Goal: Task Accomplishment & Management: Use online tool/utility

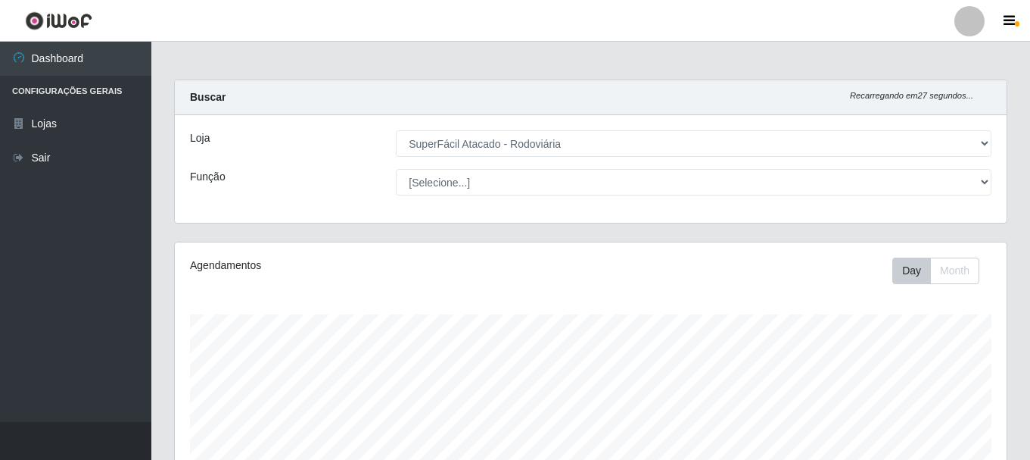
select select "400"
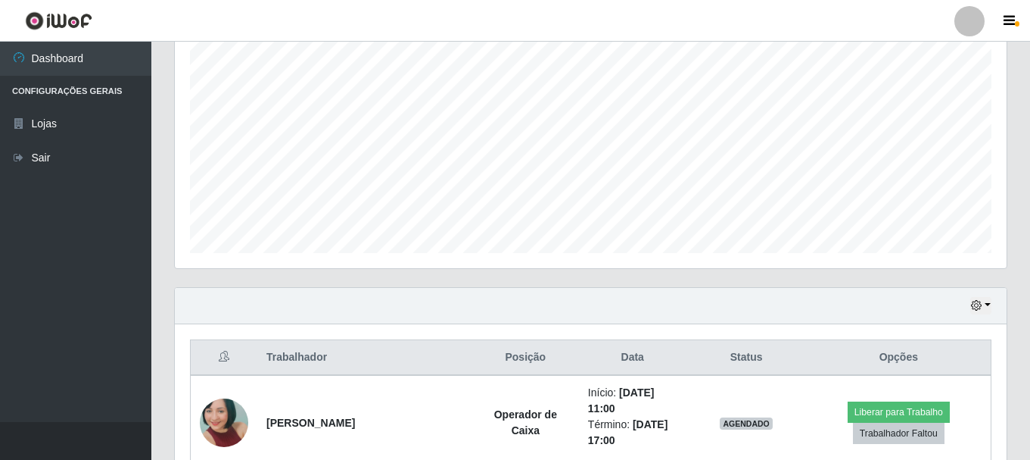
scroll to position [303, 0]
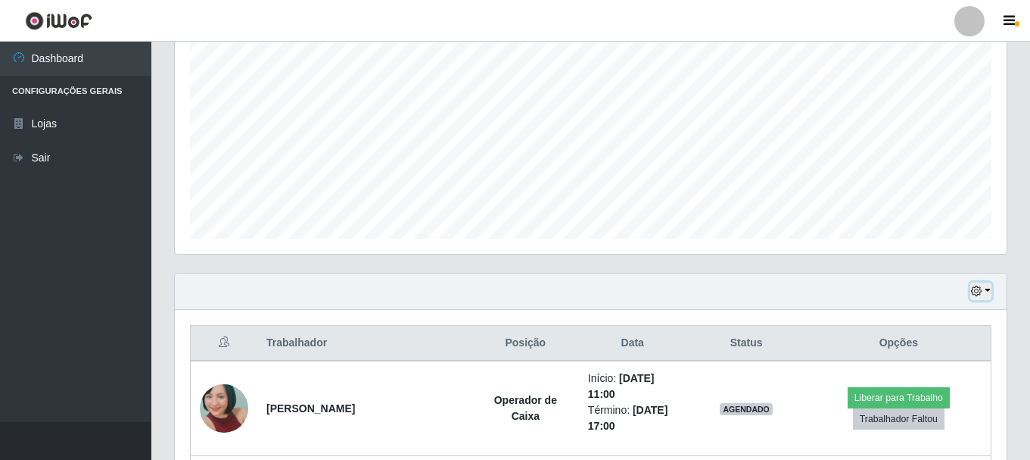
click at [976, 291] on icon "button" at bounding box center [976, 290] width 11 height 11
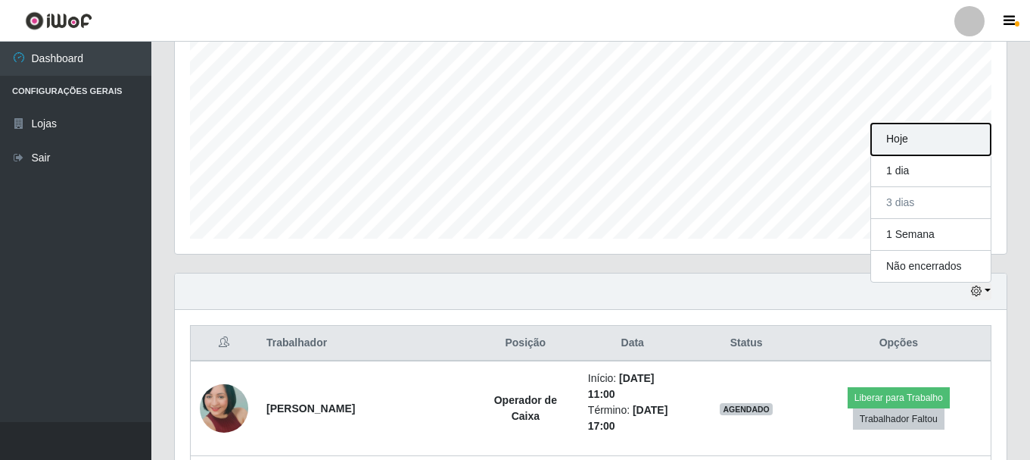
click at [921, 139] on button "Hoje" at bounding box center [931, 139] width 120 height 32
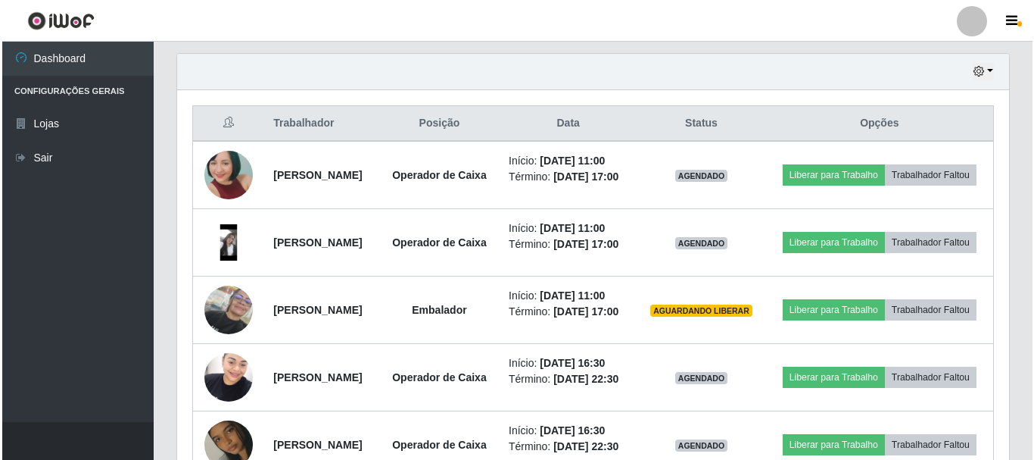
scroll to position [530, 0]
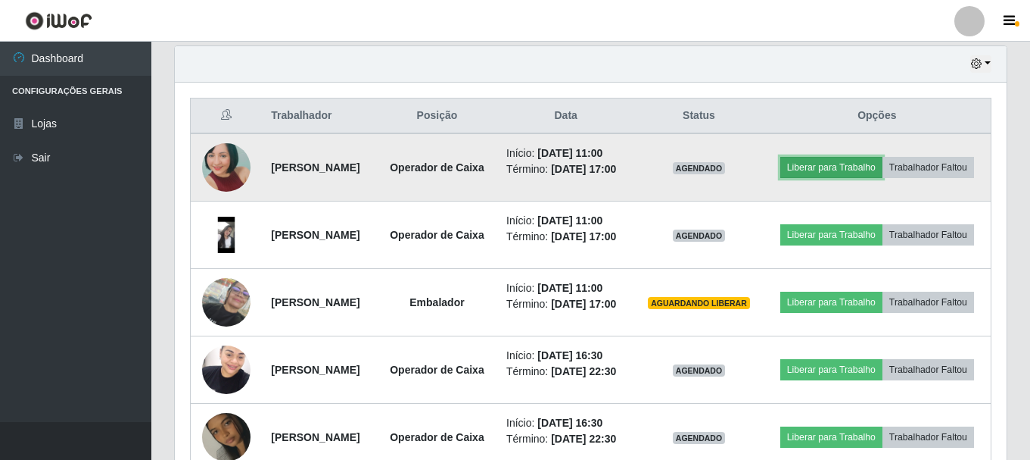
click at [883, 157] on button "Liberar para Trabalho" at bounding box center [831, 167] width 102 height 21
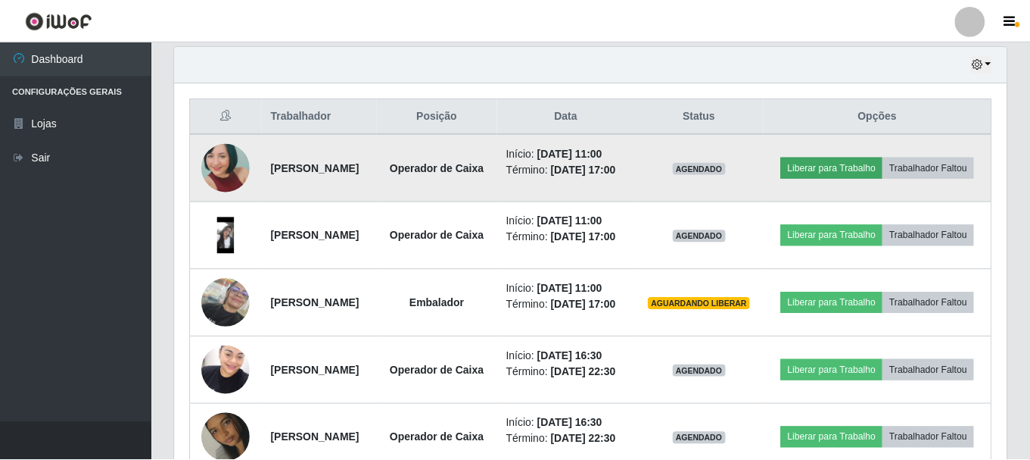
scroll to position [314, 824]
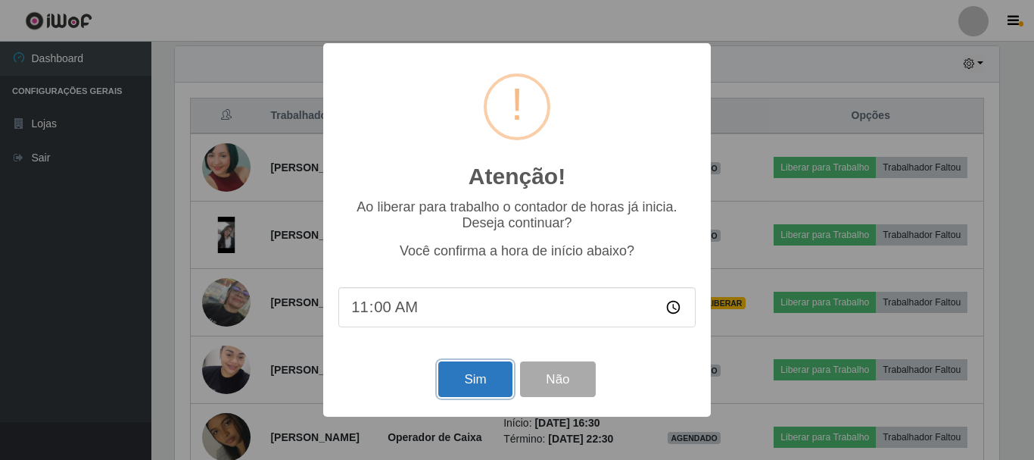
click at [484, 388] on button "Sim" at bounding box center [474, 379] width 73 height 36
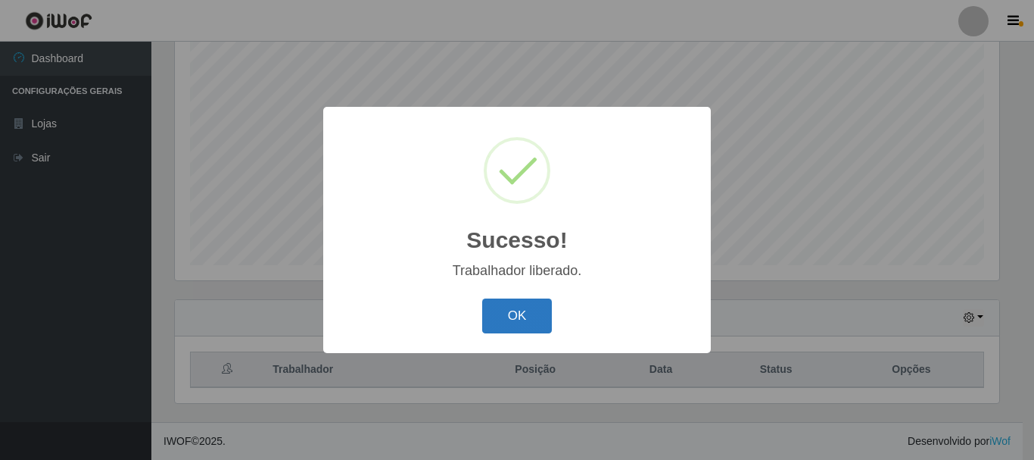
click at [518, 323] on button "OK" at bounding box center [517, 316] width 70 height 36
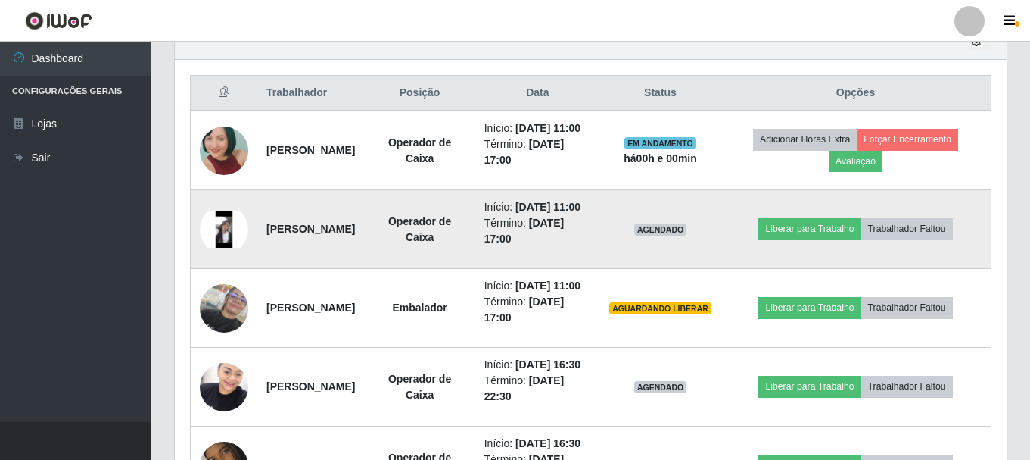
scroll to position [579, 0]
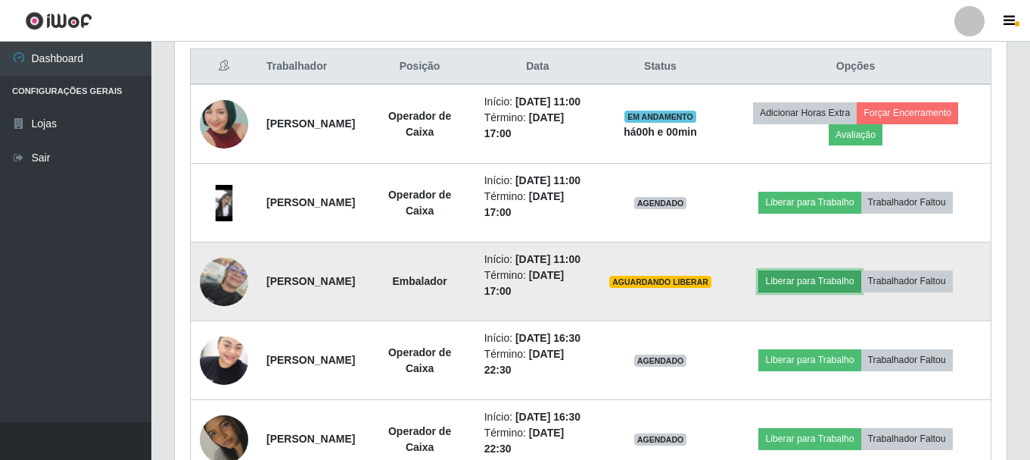
click at [843, 291] on button "Liberar para Trabalho" at bounding box center [810, 280] width 102 height 21
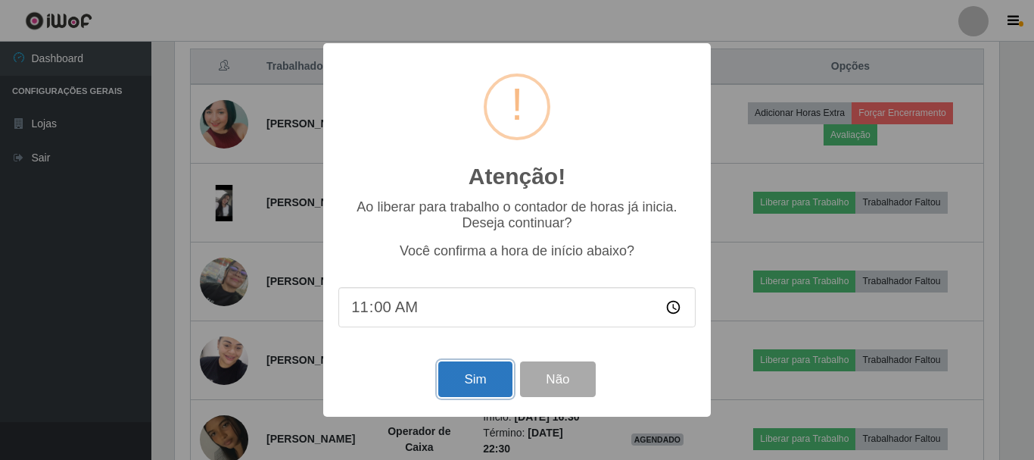
click at [478, 379] on button "Sim" at bounding box center [474, 379] width 73 height 36
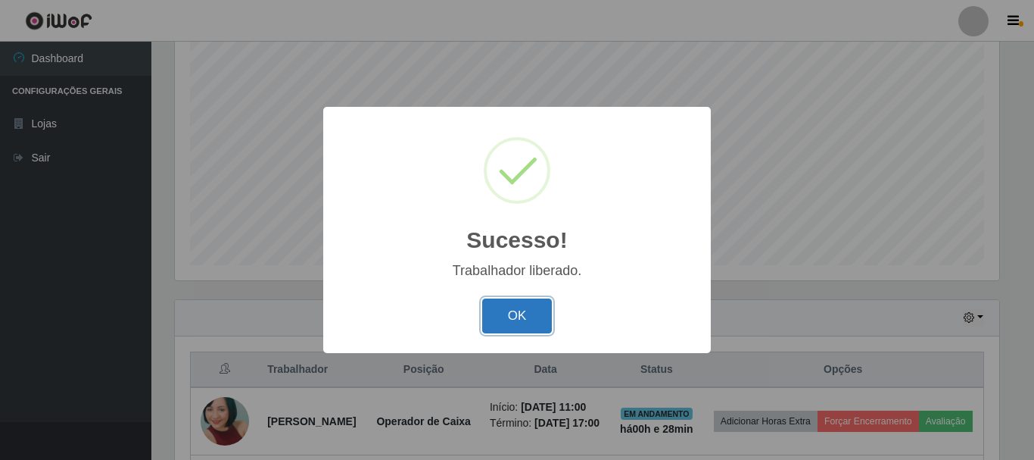
click at [525, 303] on button "OK" at bounding box center [517, 316] width 70 height 36
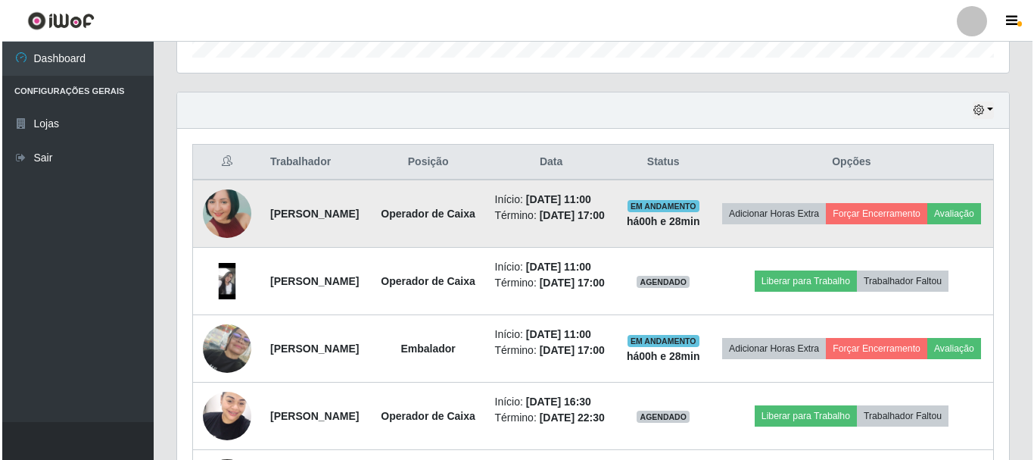
scroll to position [579, 0]
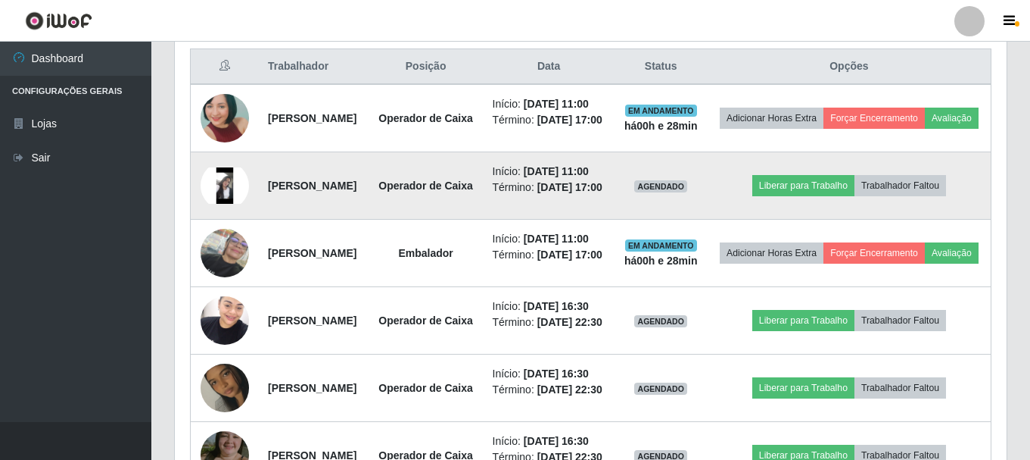
click at [224, 204] on img at bounding box center [225, 185] width 48 height 36
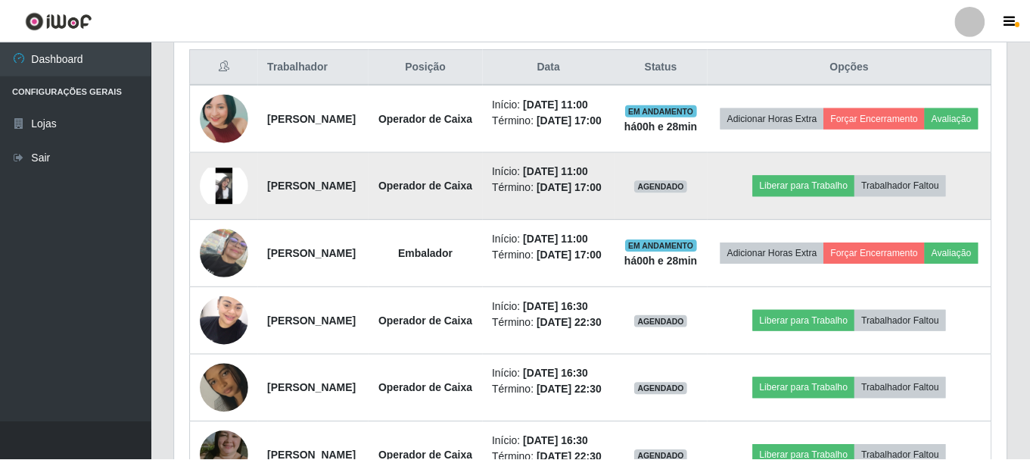
scroll to position [314, 824]
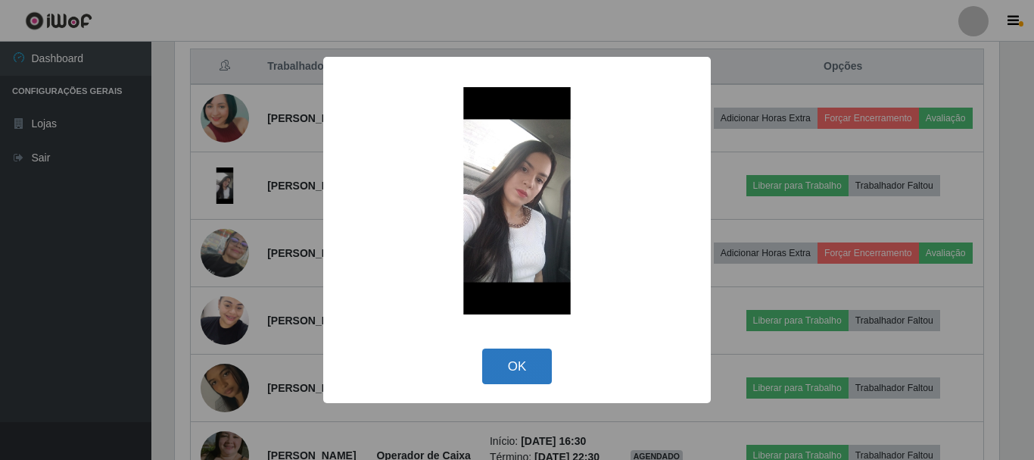
click at [504, 370] on button "OK" at bounding box center [517, 366] width 70 height 36
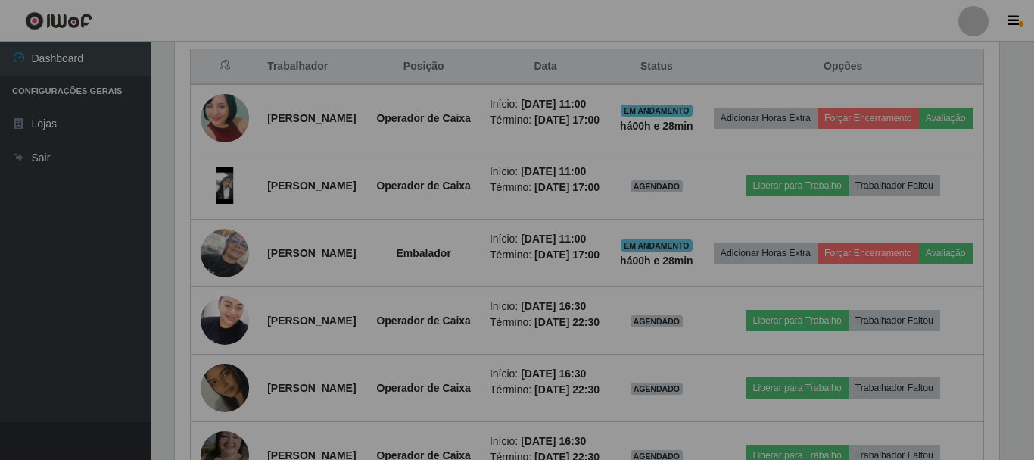
scroll to position [314, 832]
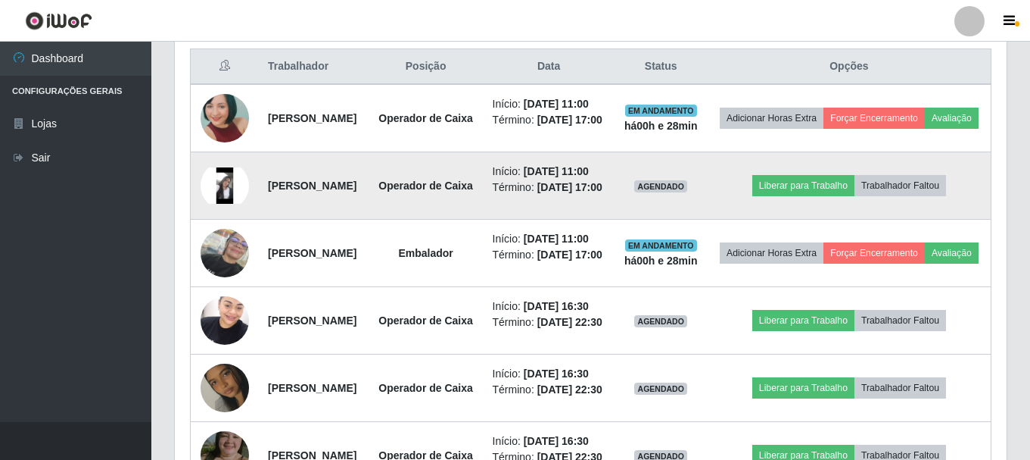
click at [223, 204] on img at bounding box center [225, 185] width 48 height 36
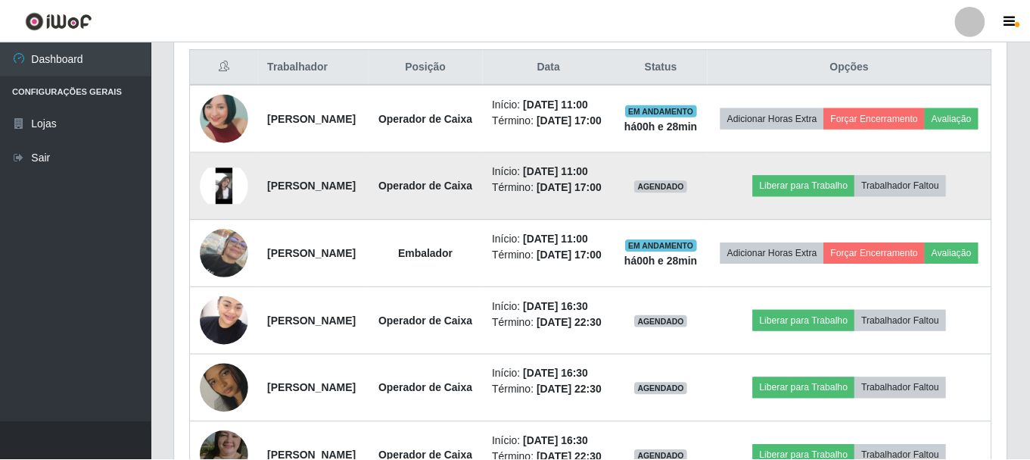
scroll to position [314, 824]
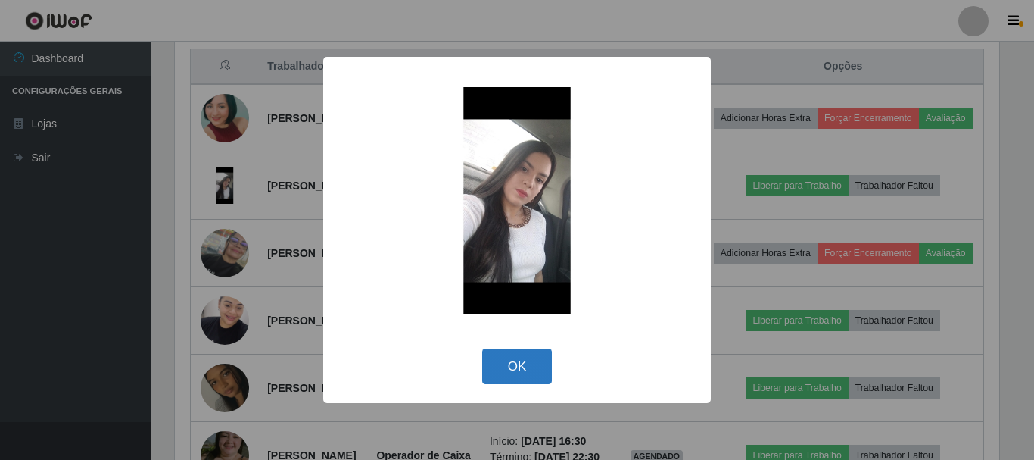
click at [521, 372] on button "OK" at bounding box center [517, 366] width 70 height 36
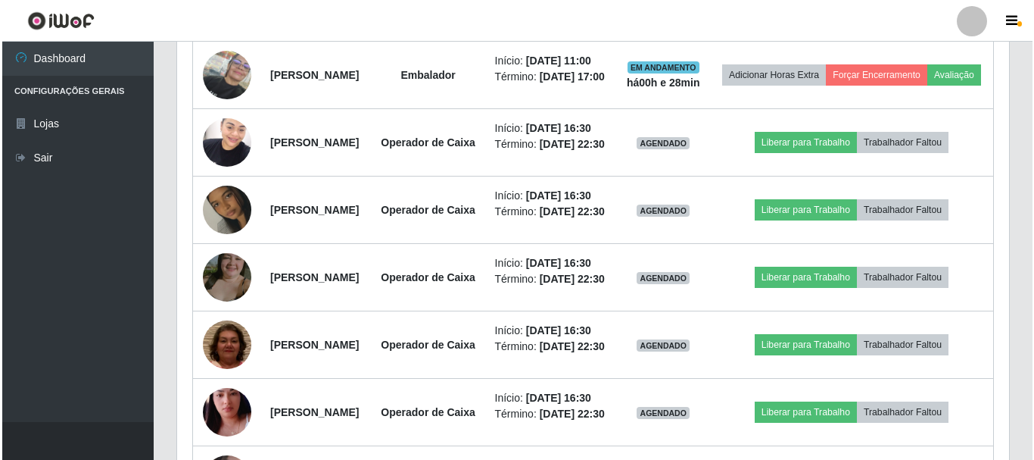
scroll to position [541, 0]
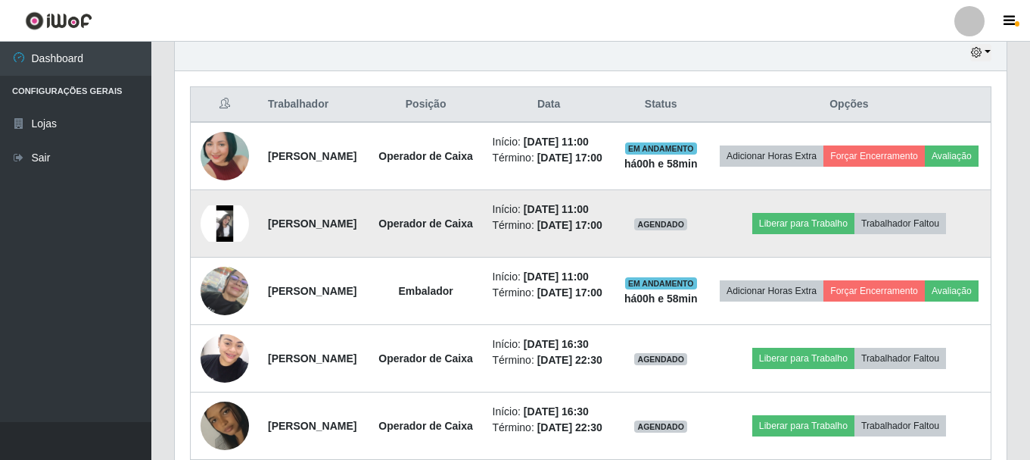
click at [223, 241] on img at bounding box center [225, 223] width 48 height 36
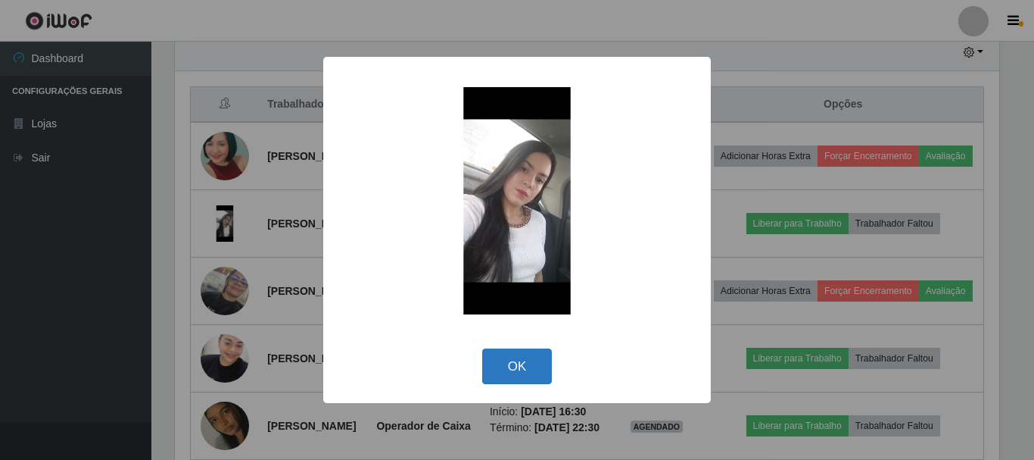
click at [529, 371] on button "OK" at bounding box center [517, 366] width 70 height 36
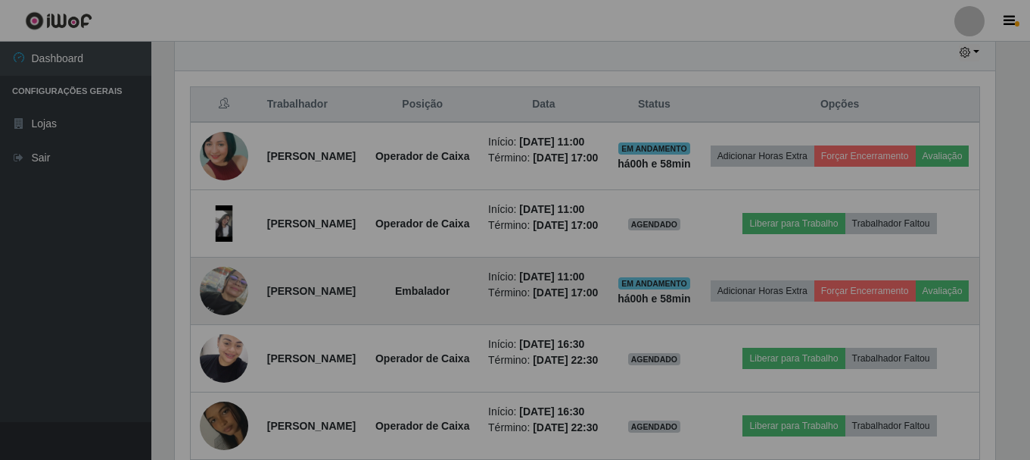
scroll to position [314, 832]
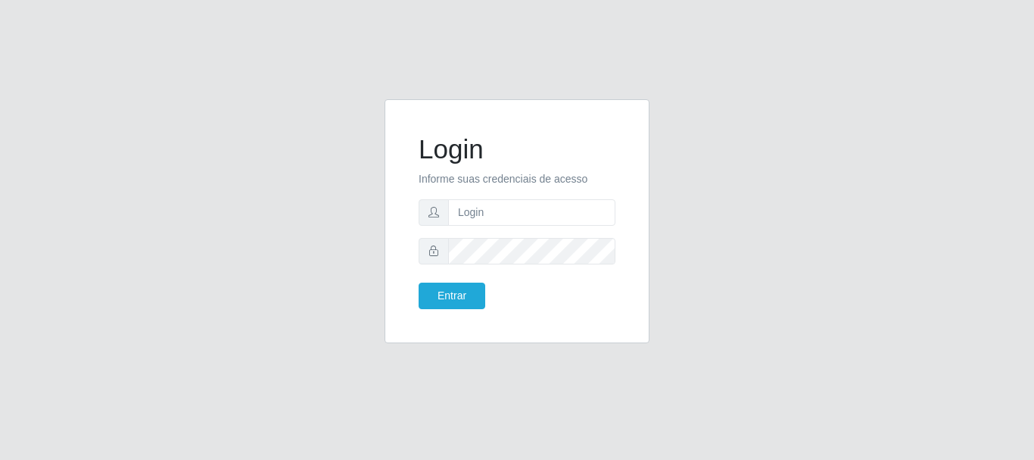
type input "josamajosileide16@gmail.com"
click at [455, 293] on button "Entrar" at bounding box center [452, 295] width 67 height 26
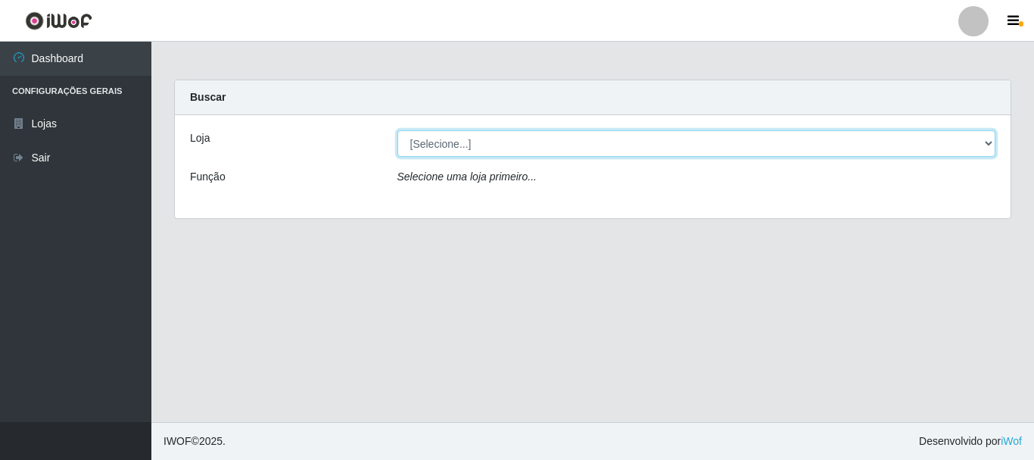
click at [987, 141] on select "[Selecione...] SuperFácil Atacado - Rodoviária" at bounding box center [696, 143] width 599 height 26
select select "400"
click at [397, 130] on select "[Selecione...] SuperFácil Atacado - Rodoviária" at bounding box center [696, 143] width 599 height 26
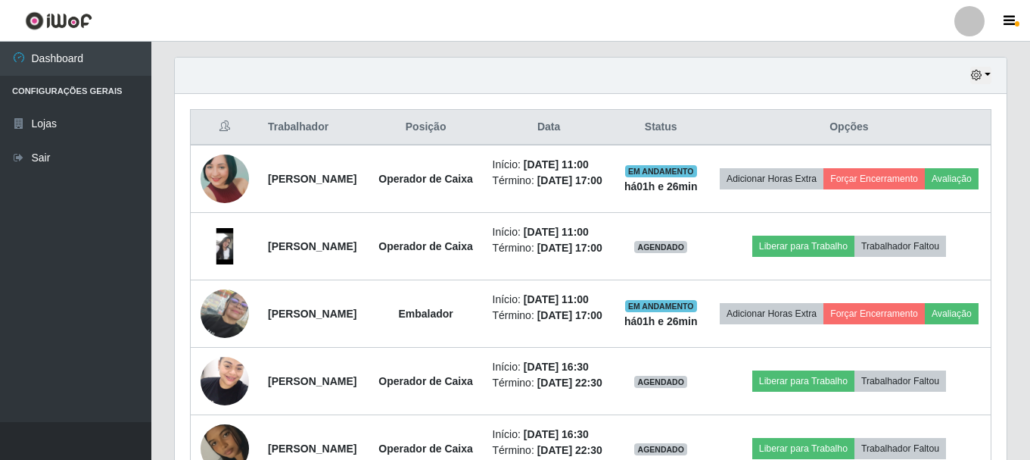
scroll to position [530, 0]
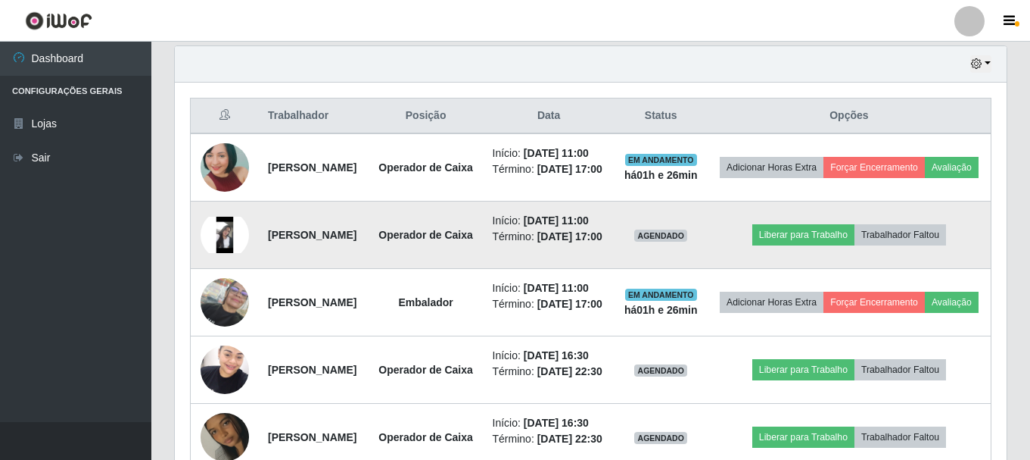
click at [219, 253] on img at bounding box center [225, 235] width 48 height 36
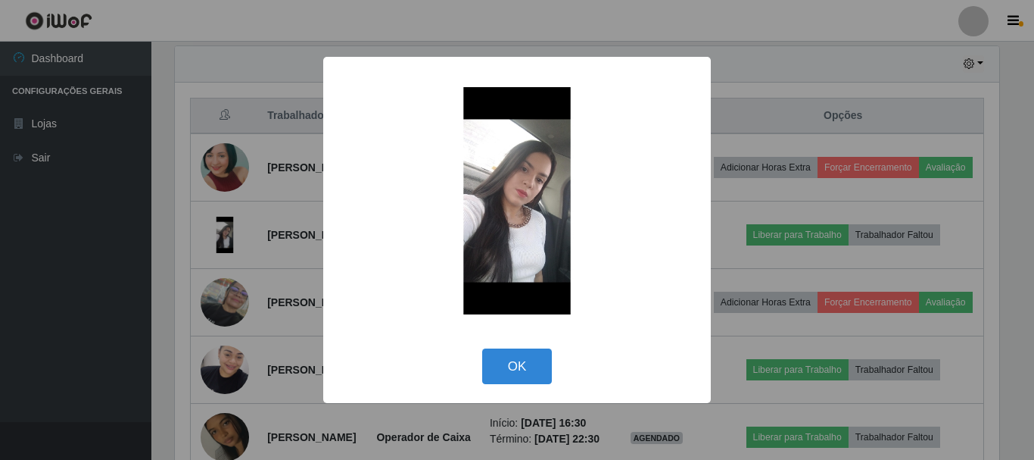
click at [273, 255] on div "× OK Cancel" at bounding box center [517, 230] width 1034 height 460
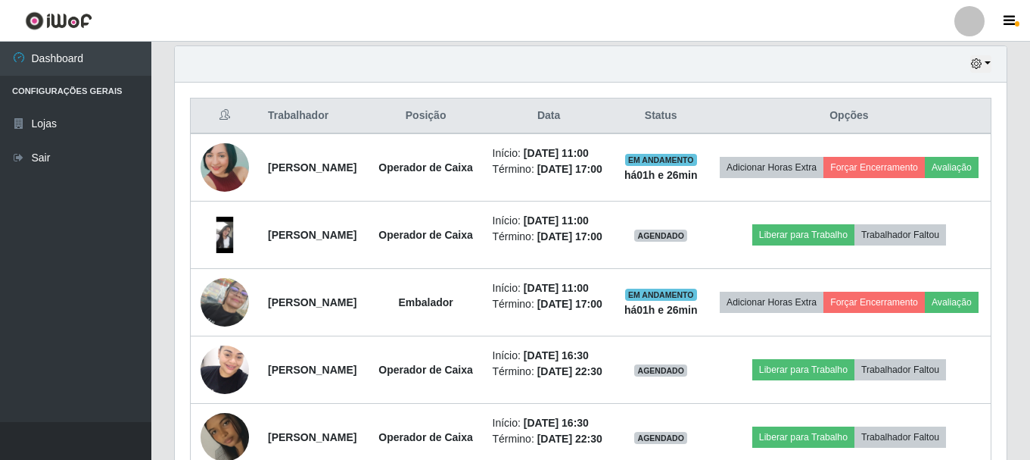
scroll to position [314, 832]
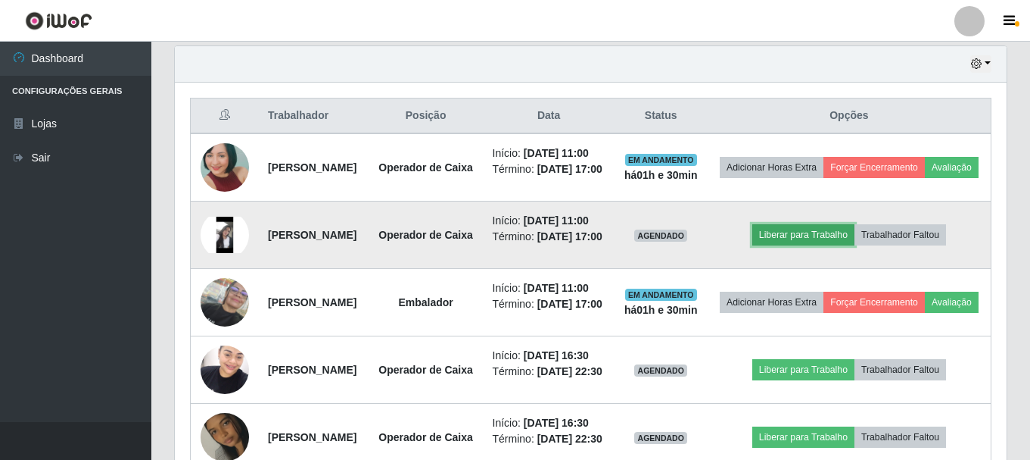
click at [818, 245] on button "Liberar para Trabalho" at bounding box center [803, 234] width 102 height 21
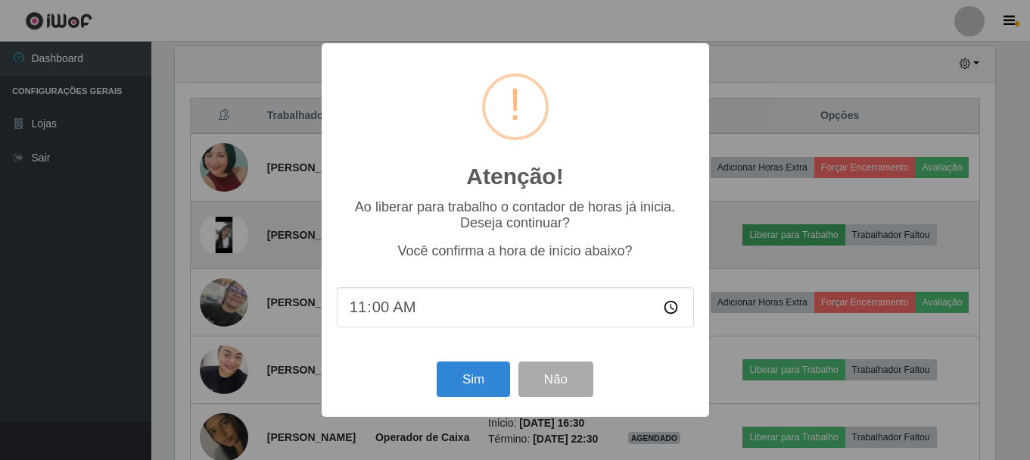
scroll to position [314, 824]
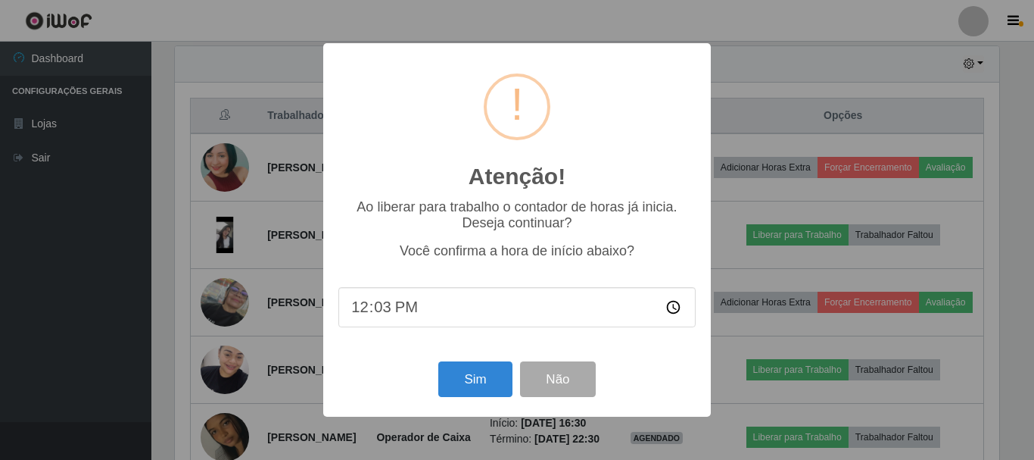
type input "12:31"
click at [497, 383] on button "Sim" at bounding box center [474, 379] width 73 height 36
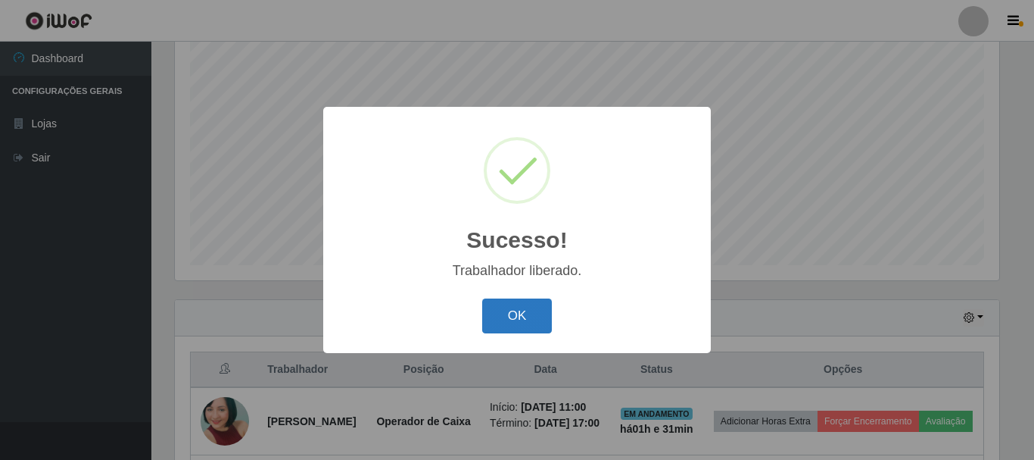
click at [516, 310] on button "OK" at bounding box center [517, 316] width 70 height 36
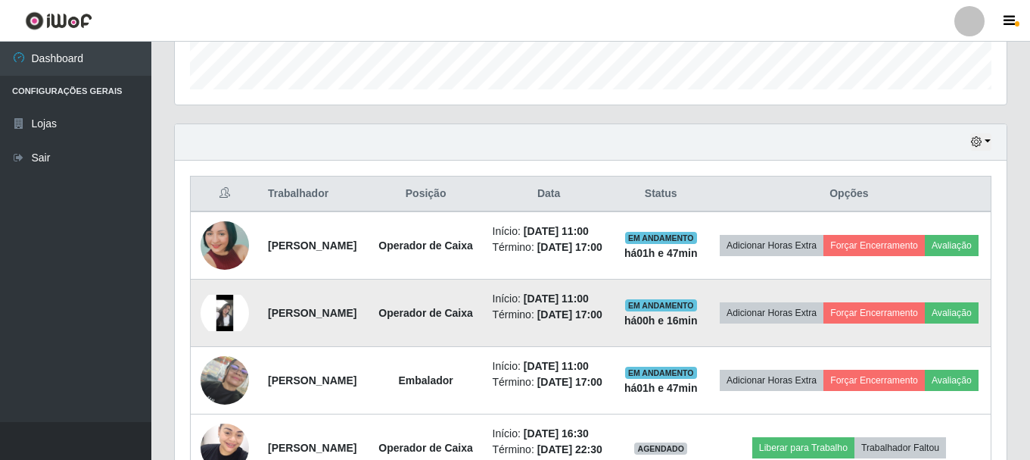
scroll to position [314, 0]
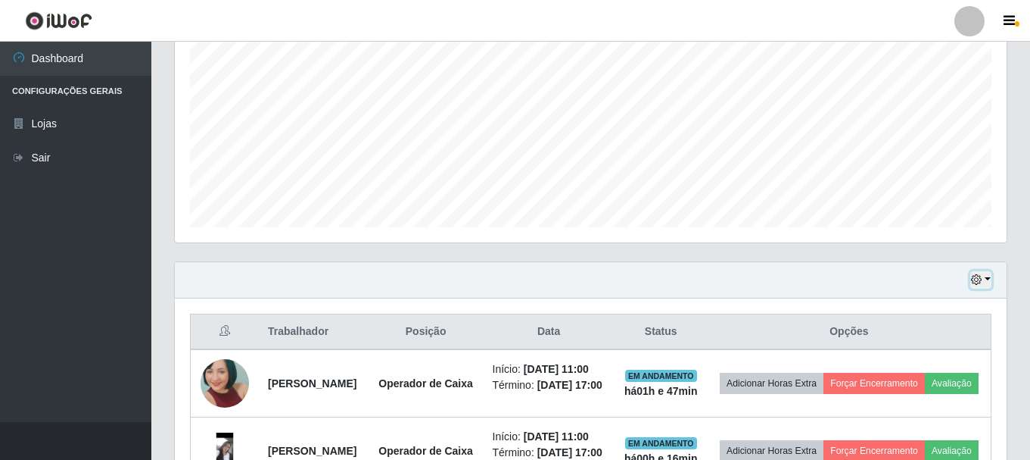
click at [982, 284] on icon "button" at bounding box center [976, 279] width 11 height 11
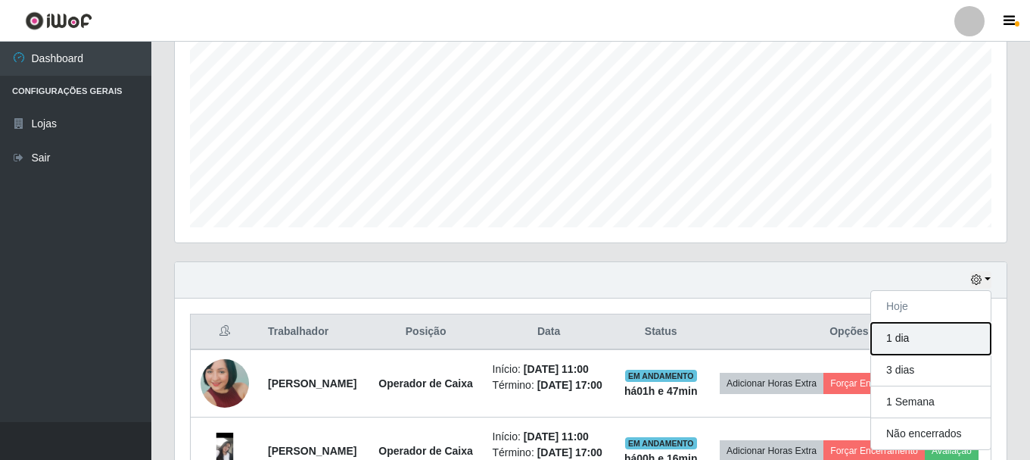
click at [922, 336] on button "1 dia" at bounding box center [931, 338] width 120 height 32
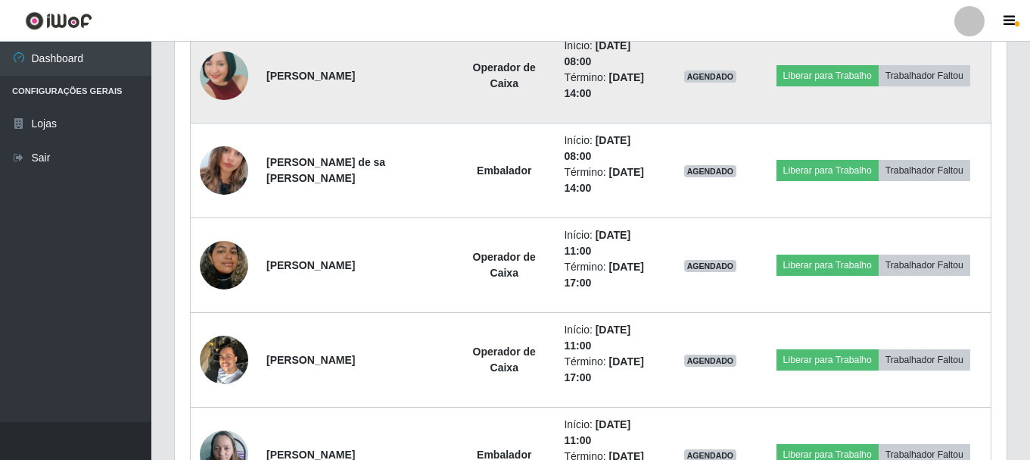
scroll to position [2055, 0]
